Goal: Find specific page/section: Find specific page/section

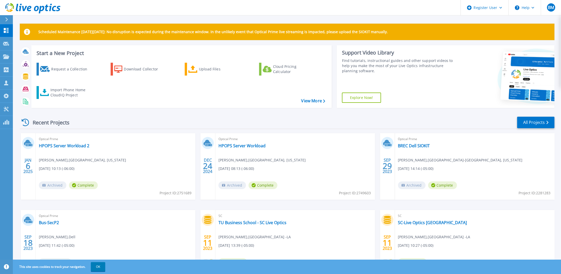
click at [8, 19] on icon at bounding box center [6, 19] width 3 height 4
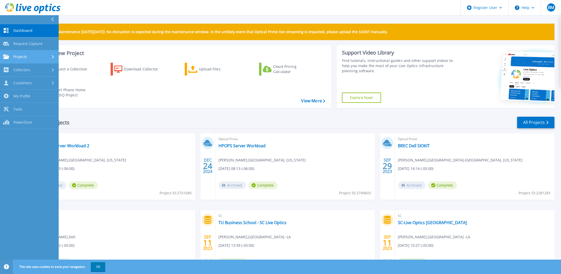
click at [27, 55] on div "Projects" at bounding box center [29, 57] width 52 height 5
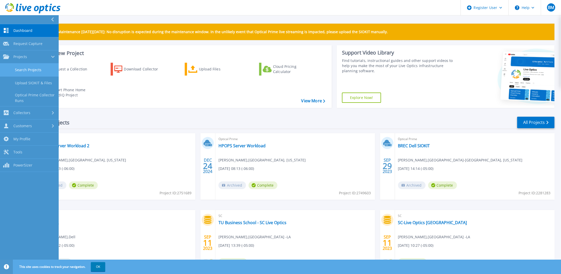
click at [30, 70] on link "Search Projects" at bounding box center [29, 70] width 59 height 13
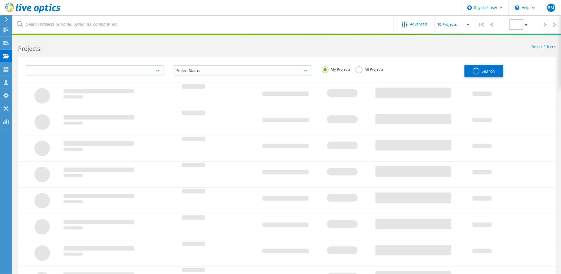
type input "1"
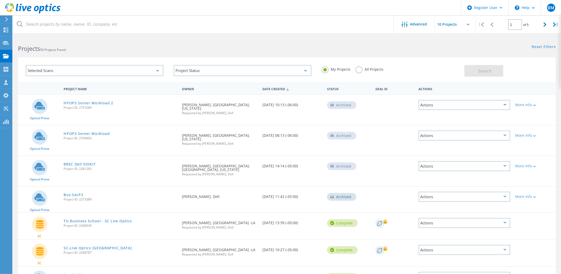
click at [360, 69] on label "All Projects" at bounding box center [369, 68] width 28 height 5
click at [0, 0] on input "All Projects" at bounding box center [0, 0] width 0 height 0
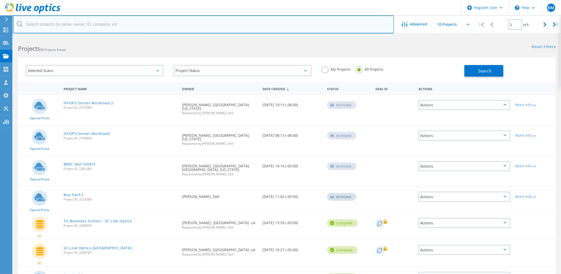
click at [83, 23] on input "text" at bounding box center [203, 24] width 381 height 18
click at [44, 24] on input "text" at bounding box center [203, 24] width 381 height 18
paste input "John.ONeal@ouhealth.com"
type input "John.ONeal@ouhealth.com"
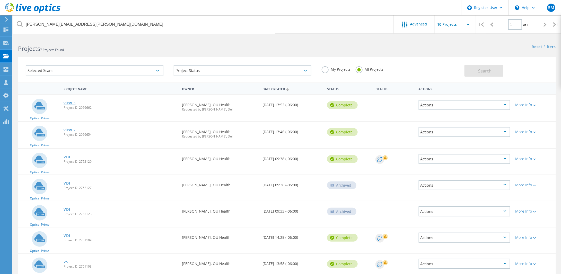
click at [70, 102] on link "view 3" at bounding box center [70, 103] width 12 height 4
click at [73, 129] on link "view 2" at bounding box center [70, 130] width 12 height 4
click at [67, 157] on link "VDI" at bounding box center [67, 157] width 6 height 4
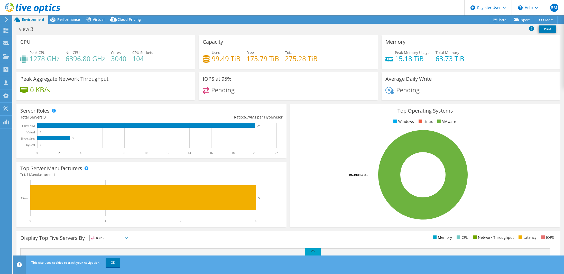
select select "USD"
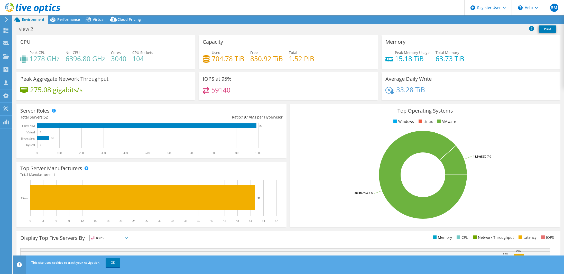
select select "USD"
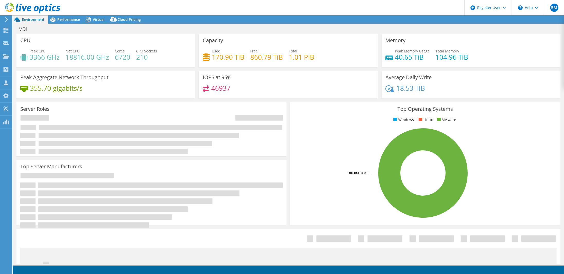
select select "USD"
